Goal: Information Seeking & Learning: Learn about a topic

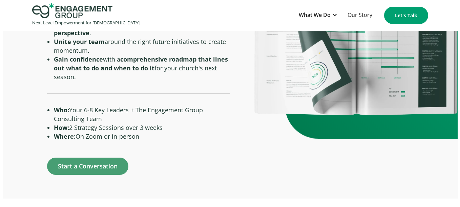
scroll to position [393, 0]
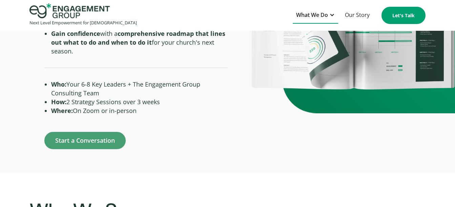
click at [306, 13] on div "What We Do" at bounding box center [312, 14] width 32 height 9
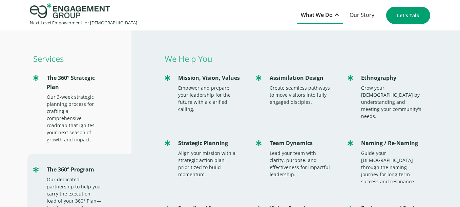
scroll to position [403, 0]
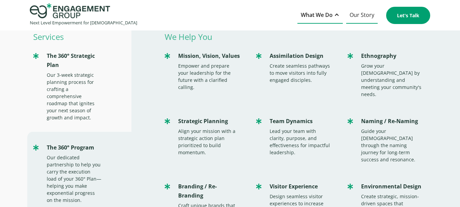
click at [359, 15] on link "Our Story" at bounding box center [361, 15] width 31 height 17
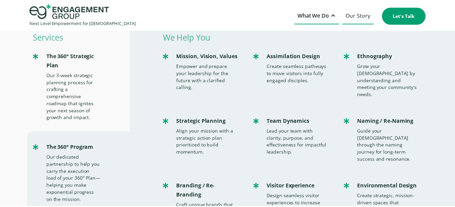
scroll to position [410, 0]
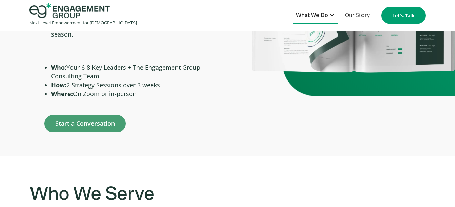
click at [323, 16] on div "What We Do" at bounding box center [312, 14] width 32 height 9
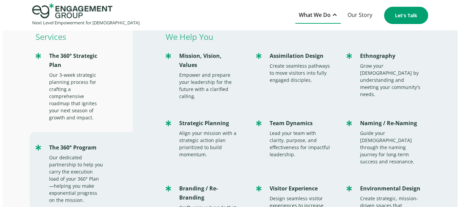
scroll to position [403, 0]
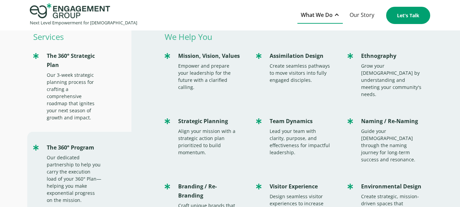
click at [323, 16] on div "What We Do" at bounding box center [317, 14] width 32 height 9
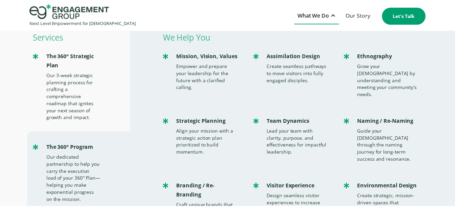
scroll to position [410, 0]
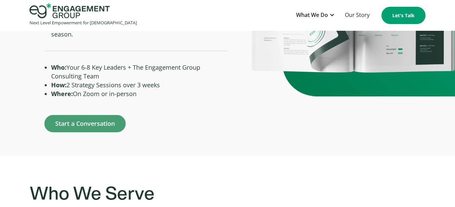
click at [74, 13] on img "home" at bounding box center [69, 10] width 80 height 15
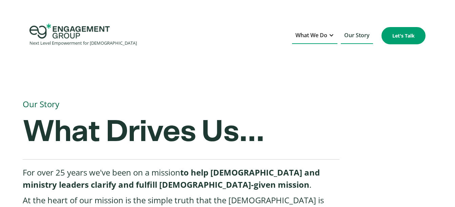
click at [331, 36] on div at bounding box center [331, 35] width 5 height 5
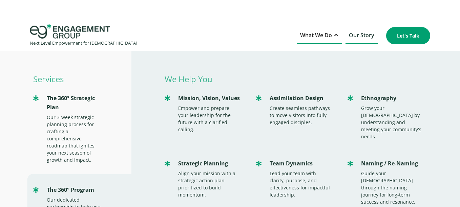
click at [334, 34] on div at bounding box center [335, 35] width 5 height 5
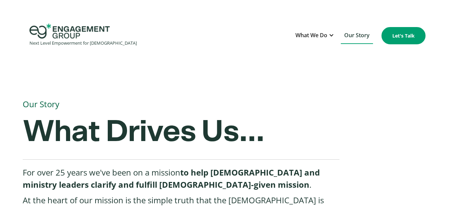
click at [352, 33] on link "Our Story" at bounding box center [357, 35] width 32 height 17
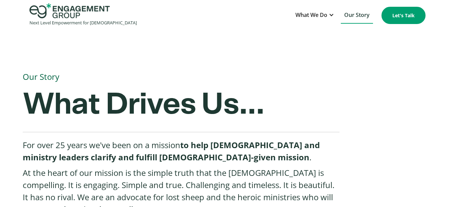
scroll to position [27, 0]
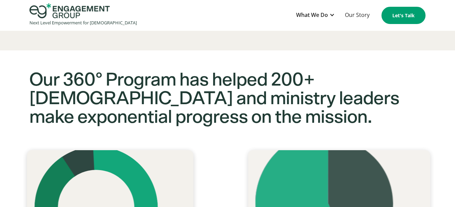
scroll to position [623, 0]
